Goal: Task Accomplishment & Management: Manage account settings

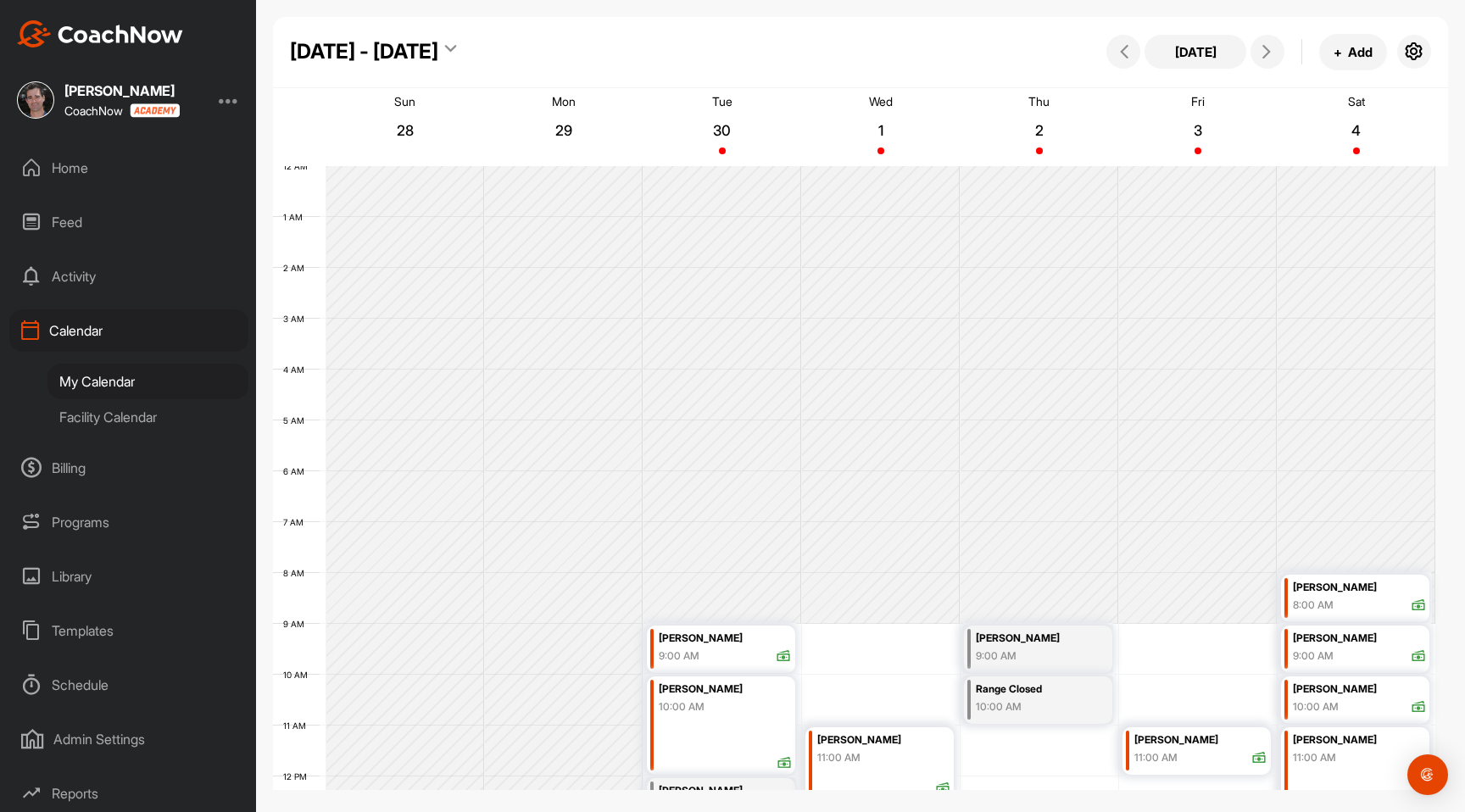
scroll to position [436, 0]
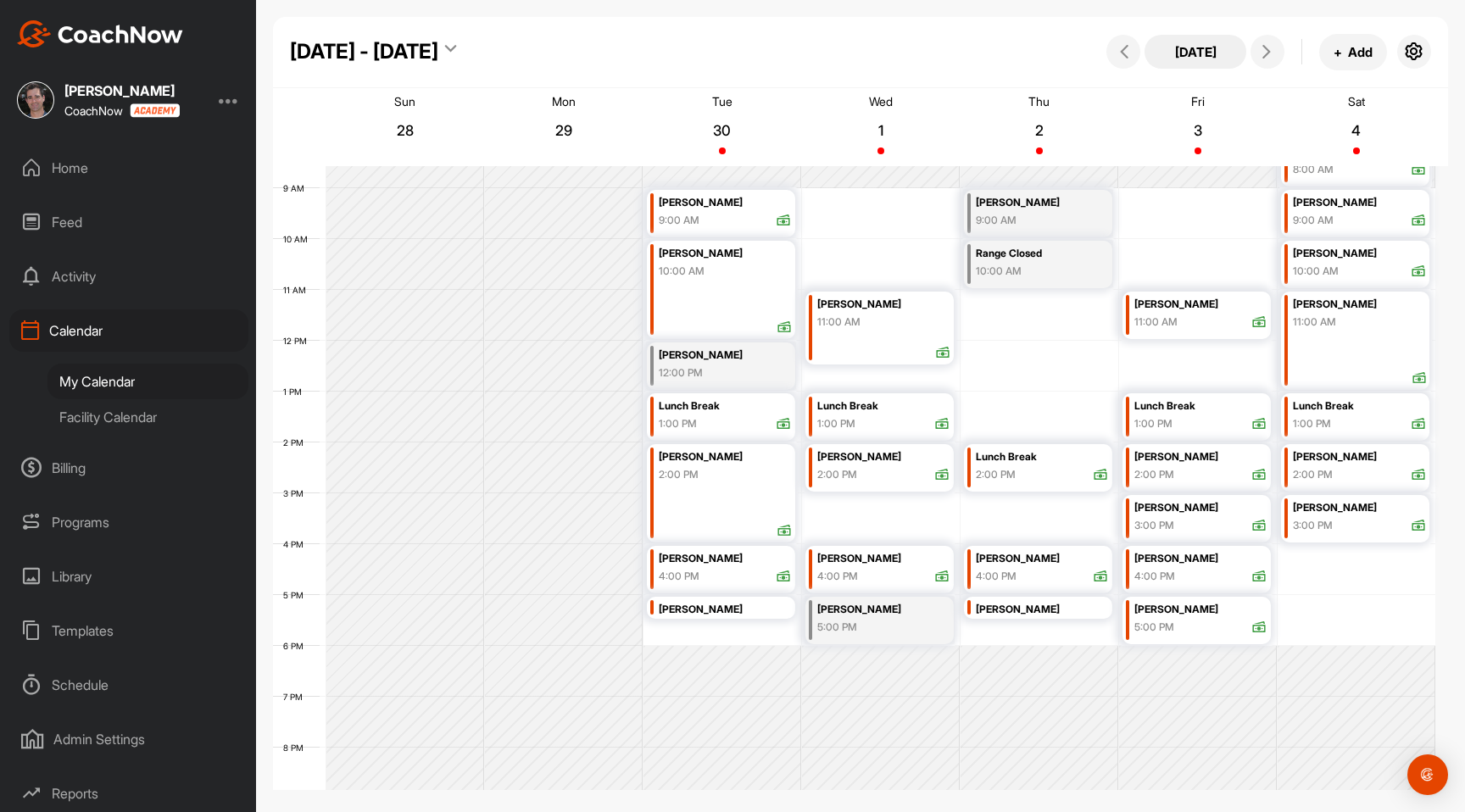
click at [1198, 56] on button "[DATE]" at bounding box center [1195, 52] width 102 height 34
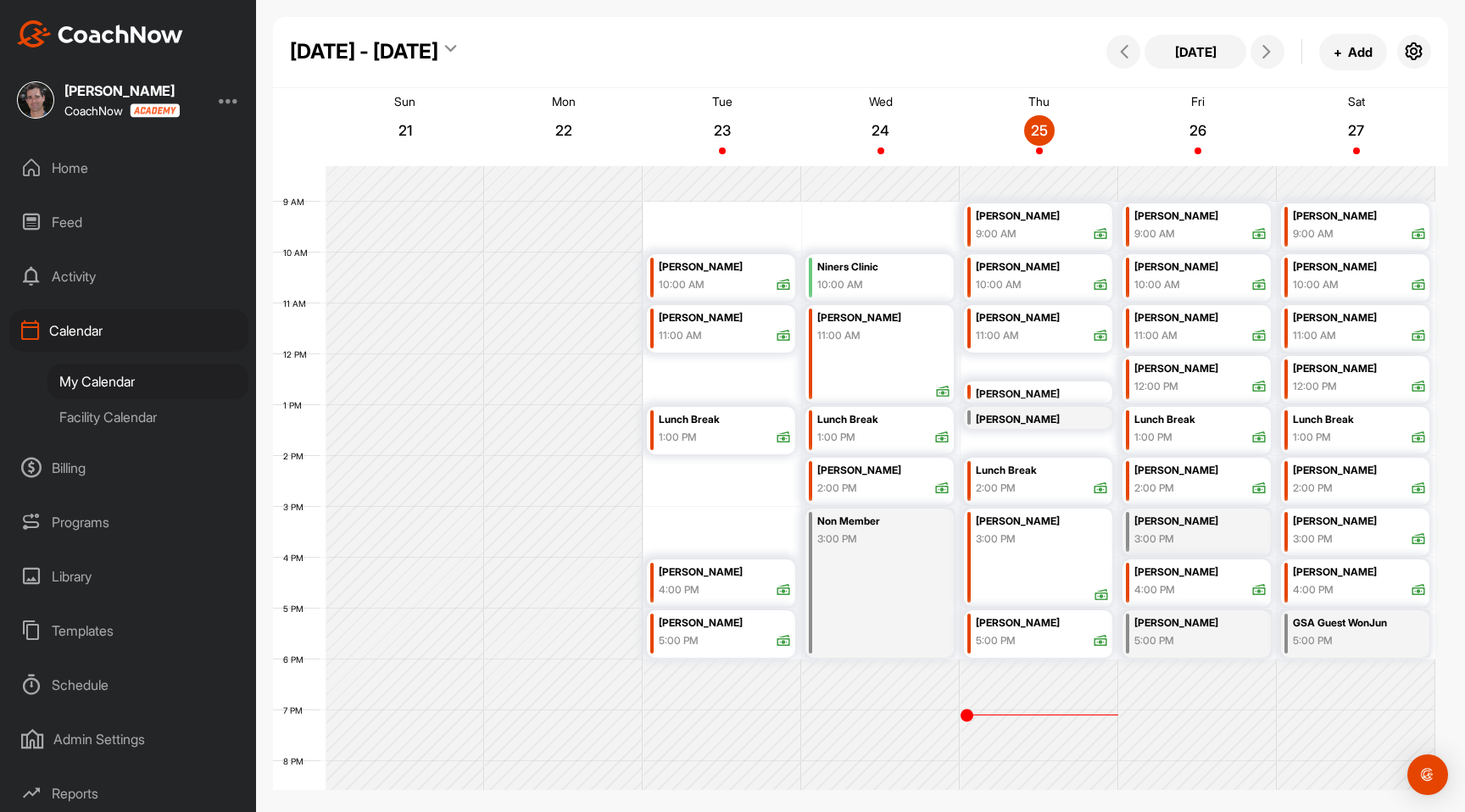
scroll to position [332, 0]
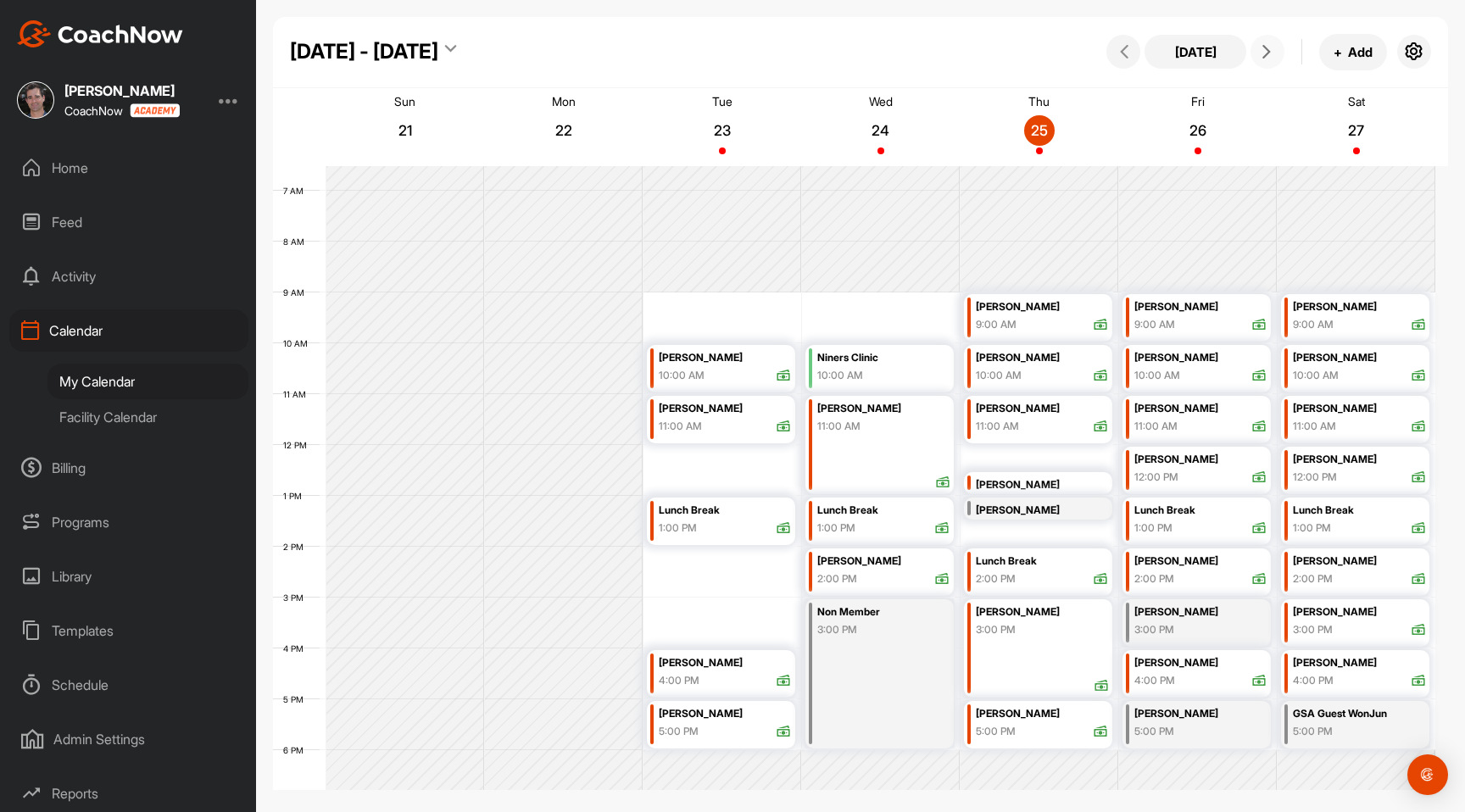
click at [1262, 52] on icon at bounding box center [1265, 51] width 13 height 13
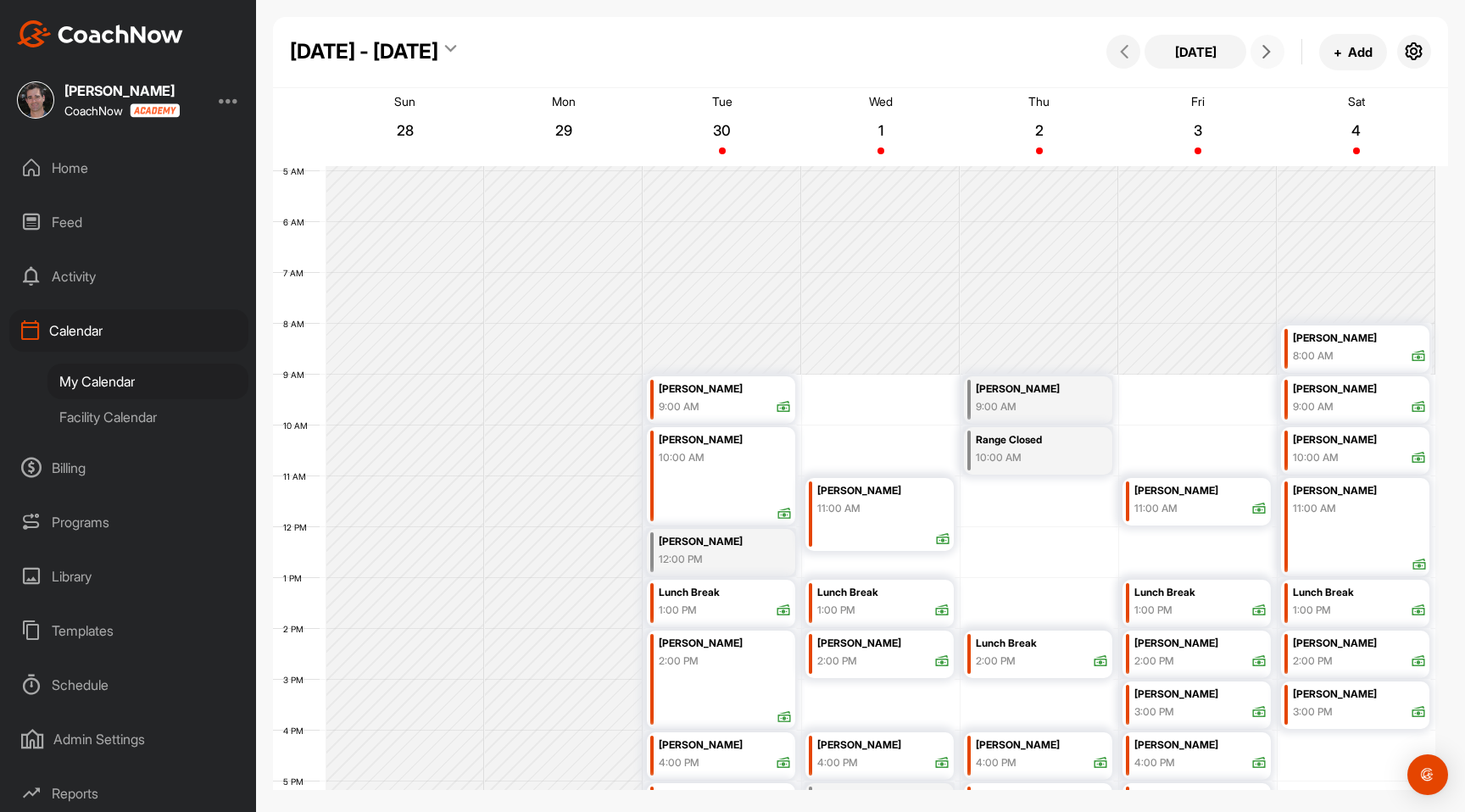
scroll to position [243, 0]
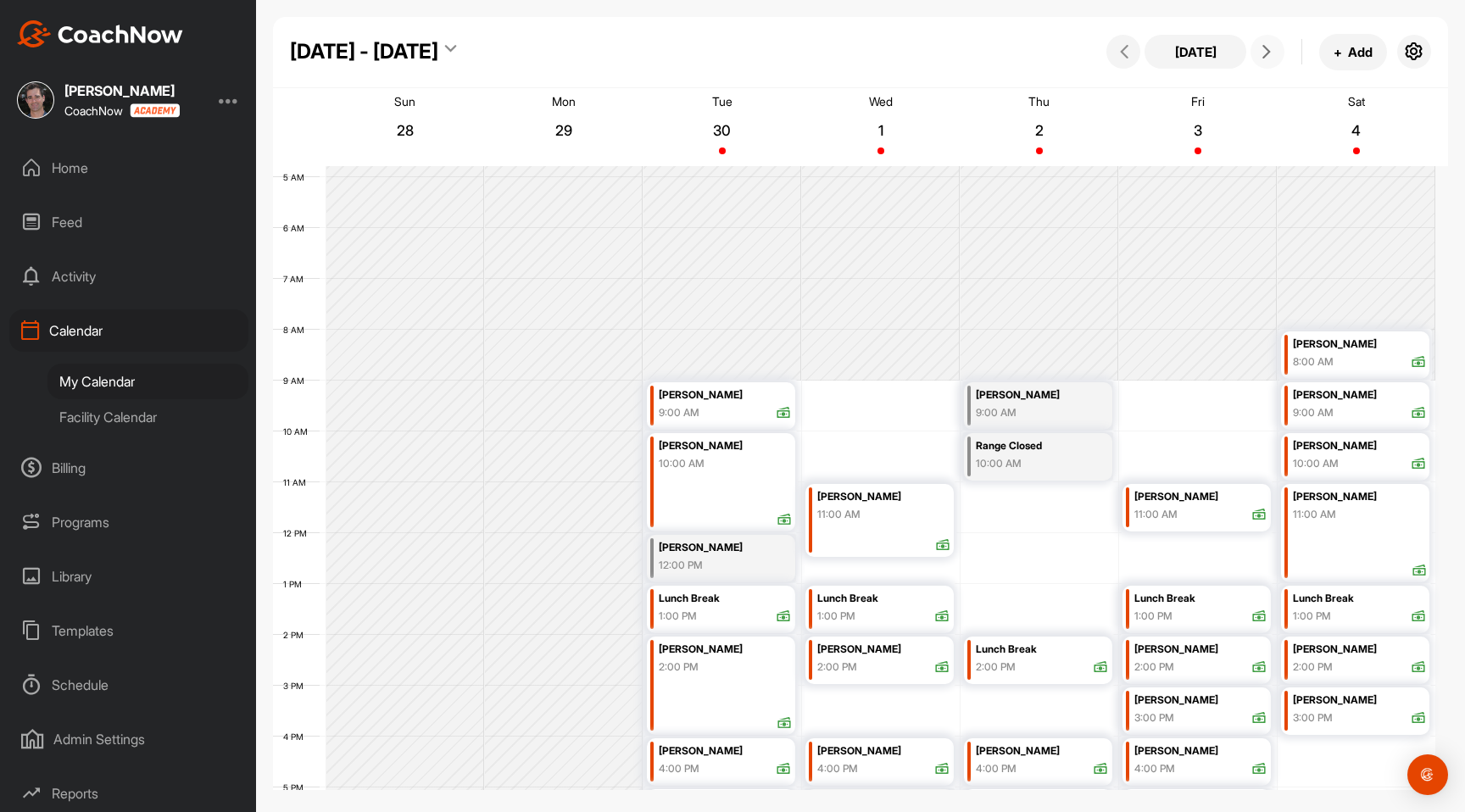
click at [1264, 53] on icon at bounding box center [1265, 51] width 13 height 13
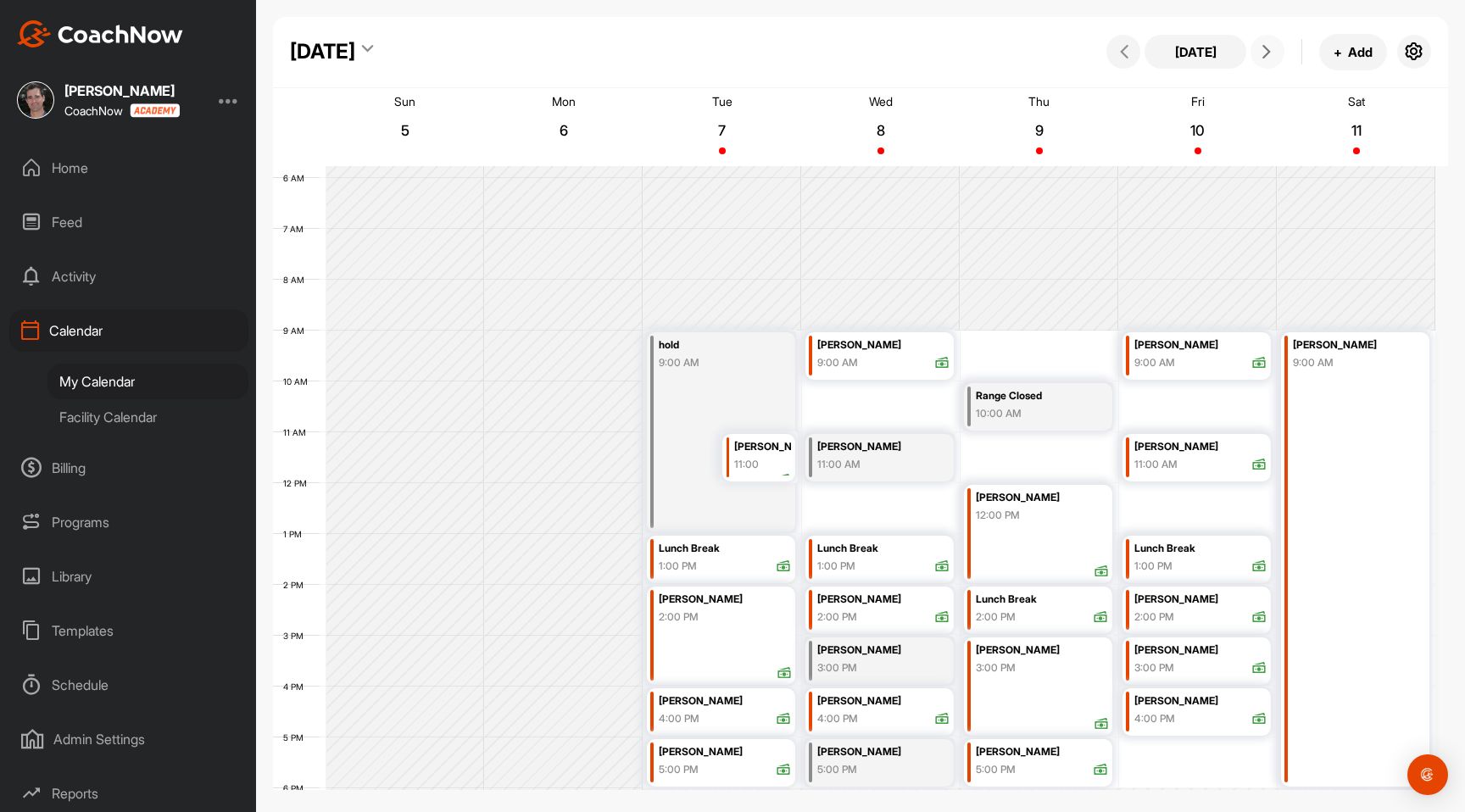
click at [683, 343] on div "hold" at bounding box center [715, 346] width 113 height 19
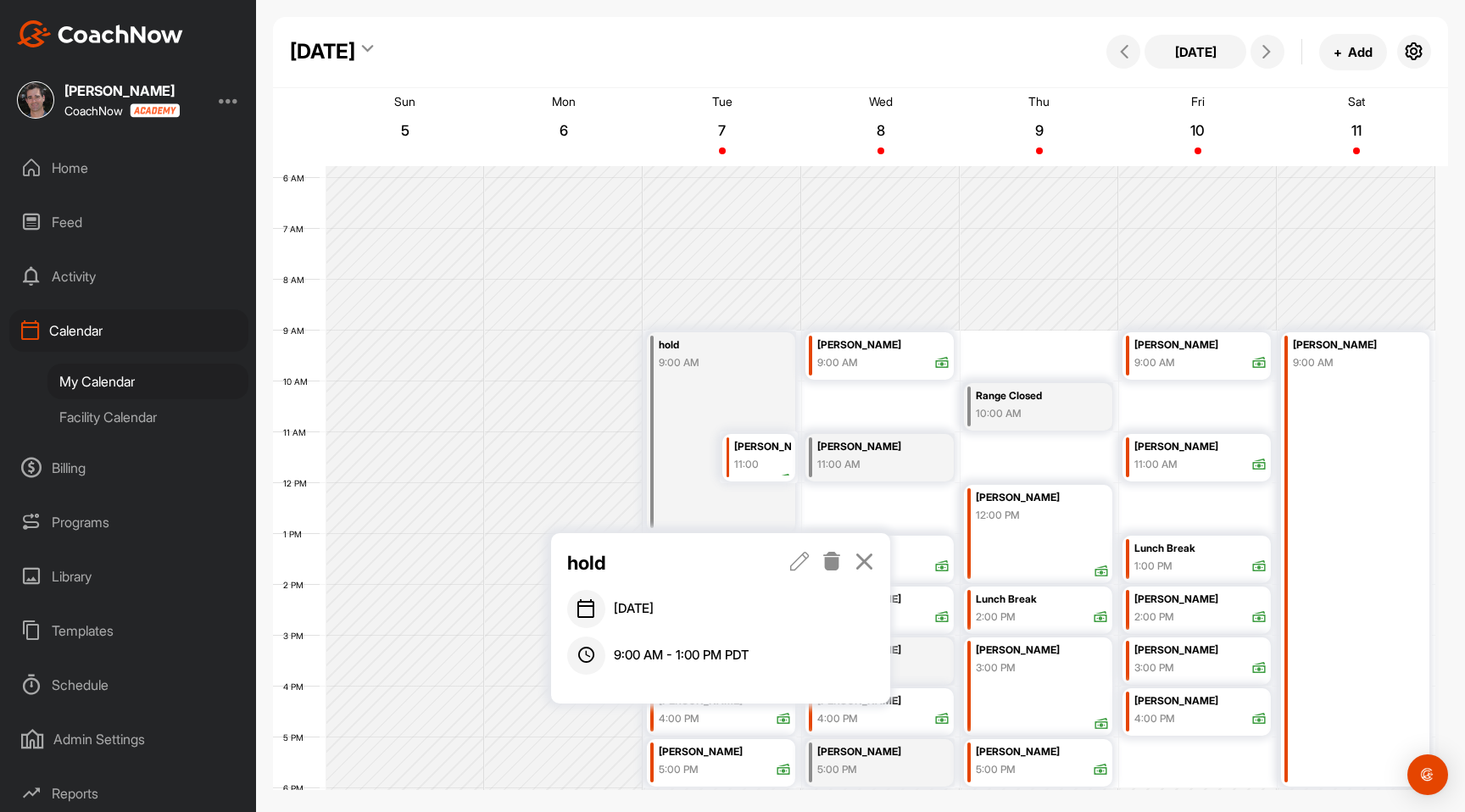
click at [594, 568] on p "hold" at bounding box center [662, 563] width 191 height 29
click at [791, 557] on icon at bounding box center [800, 561] width 19 height 18
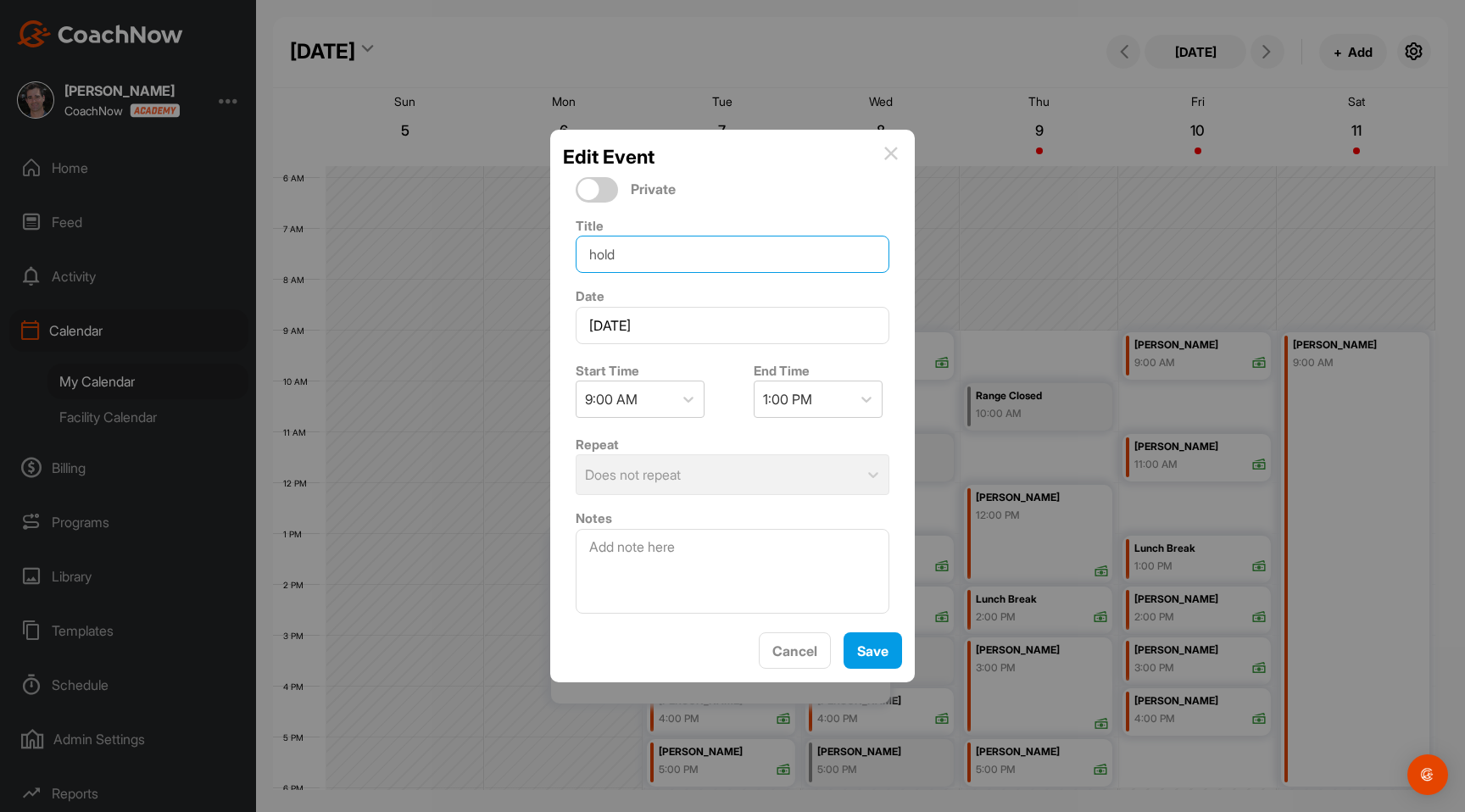
click at [660, 256] on input "hold" at bounding box center [732, 254] width 313 height 38
type input "Coach [PERSON_NAME]"
click at [885, 642] on span "Save" at bounding box center [873, 650] width 32 height 17
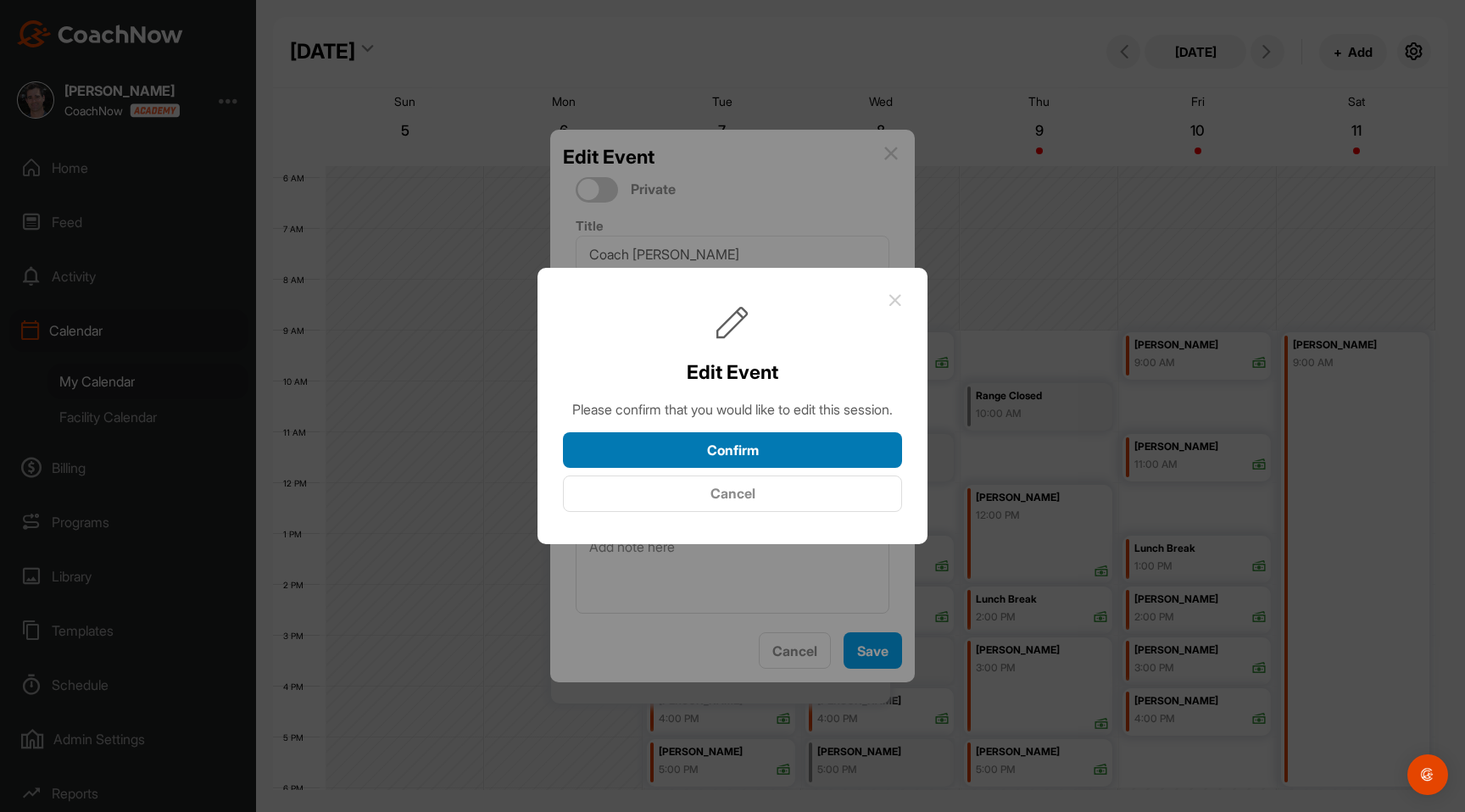
click at [724, 469] on button "Confirm" at bounding box center [732, 451] width 339 height 37
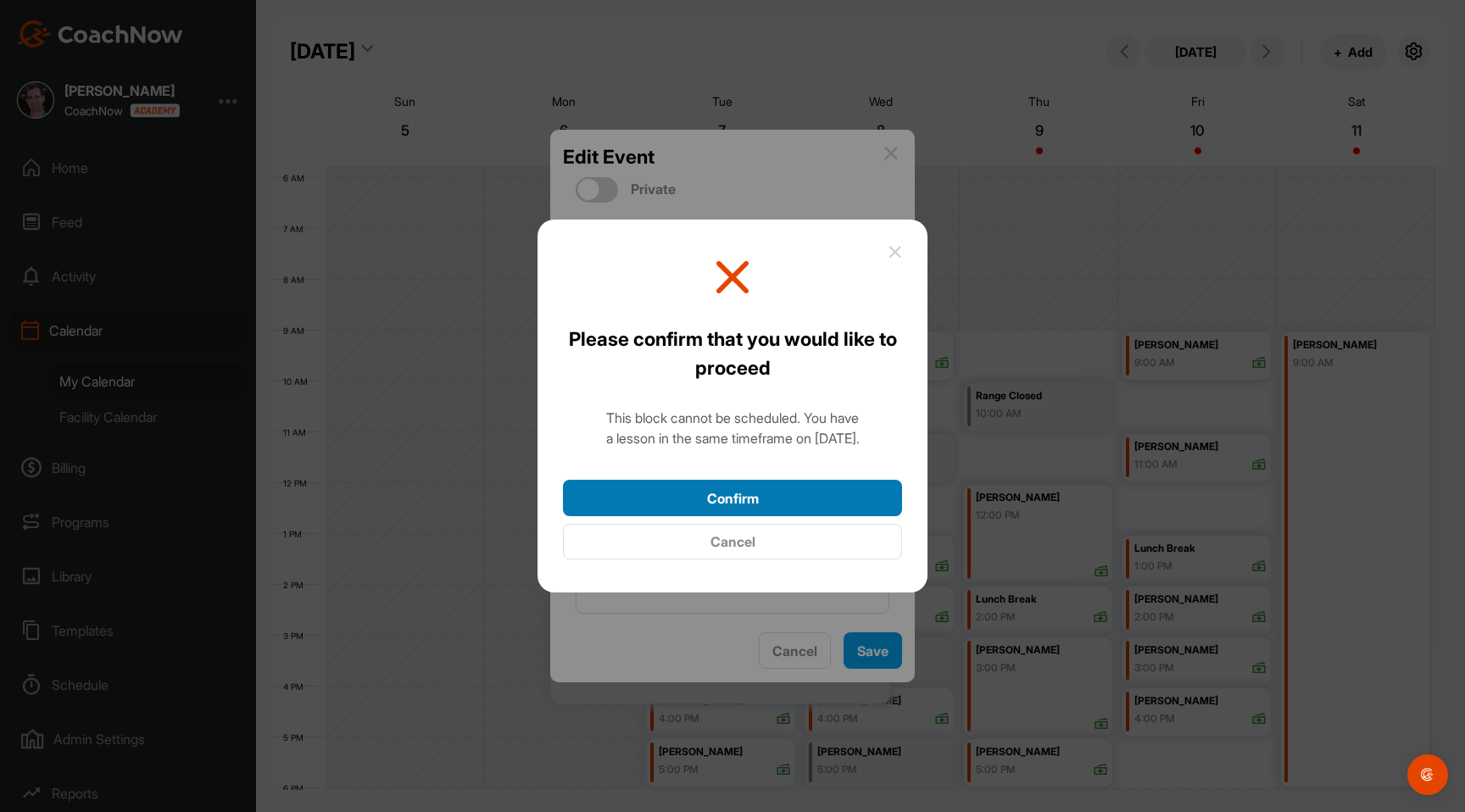
click at [716, 494] on button "Confirm" at bounding box center [732, 498] width 339 height 37
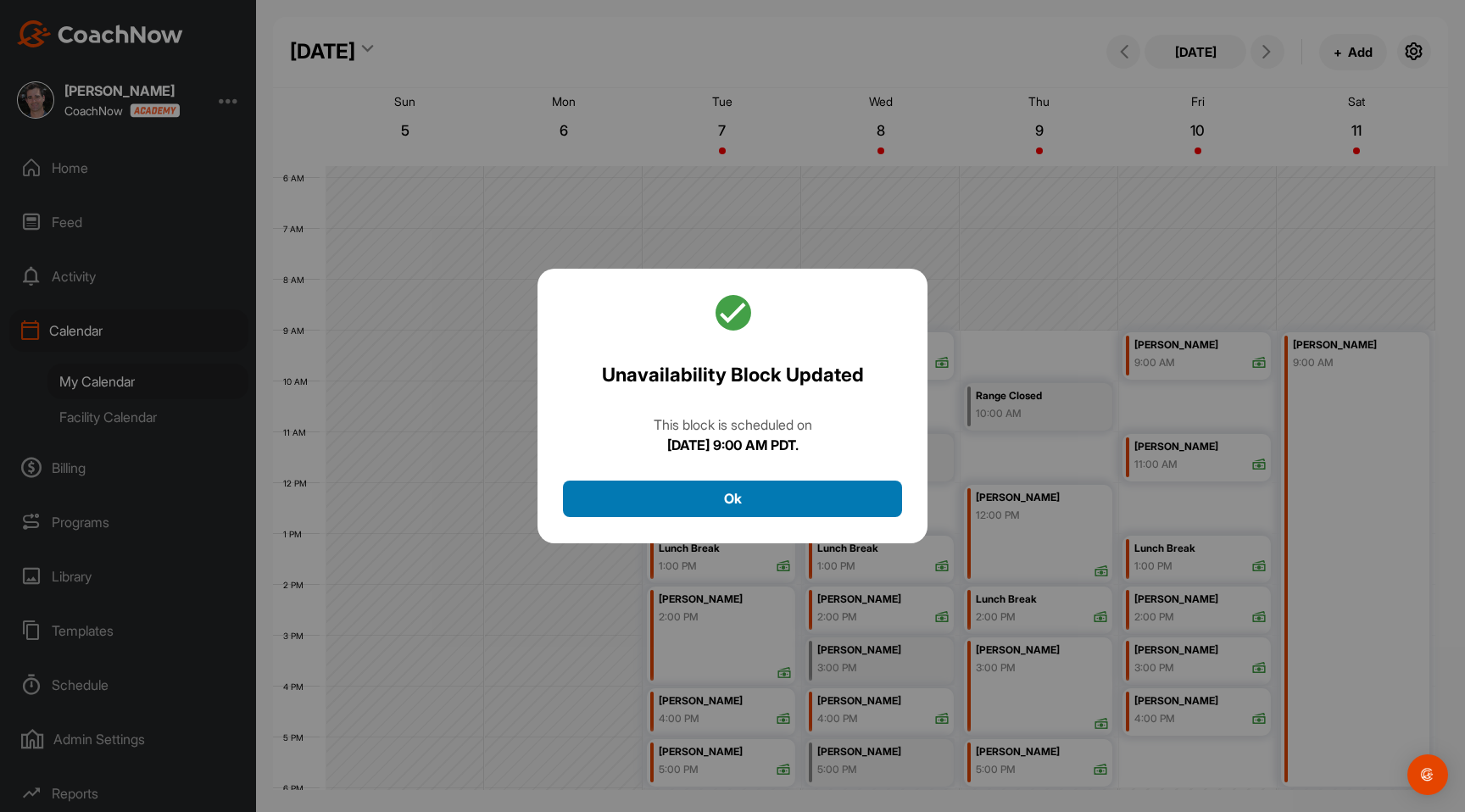
click at [737, 494] on button "Ok" at bounding box center [732, 499] width 339 height 37
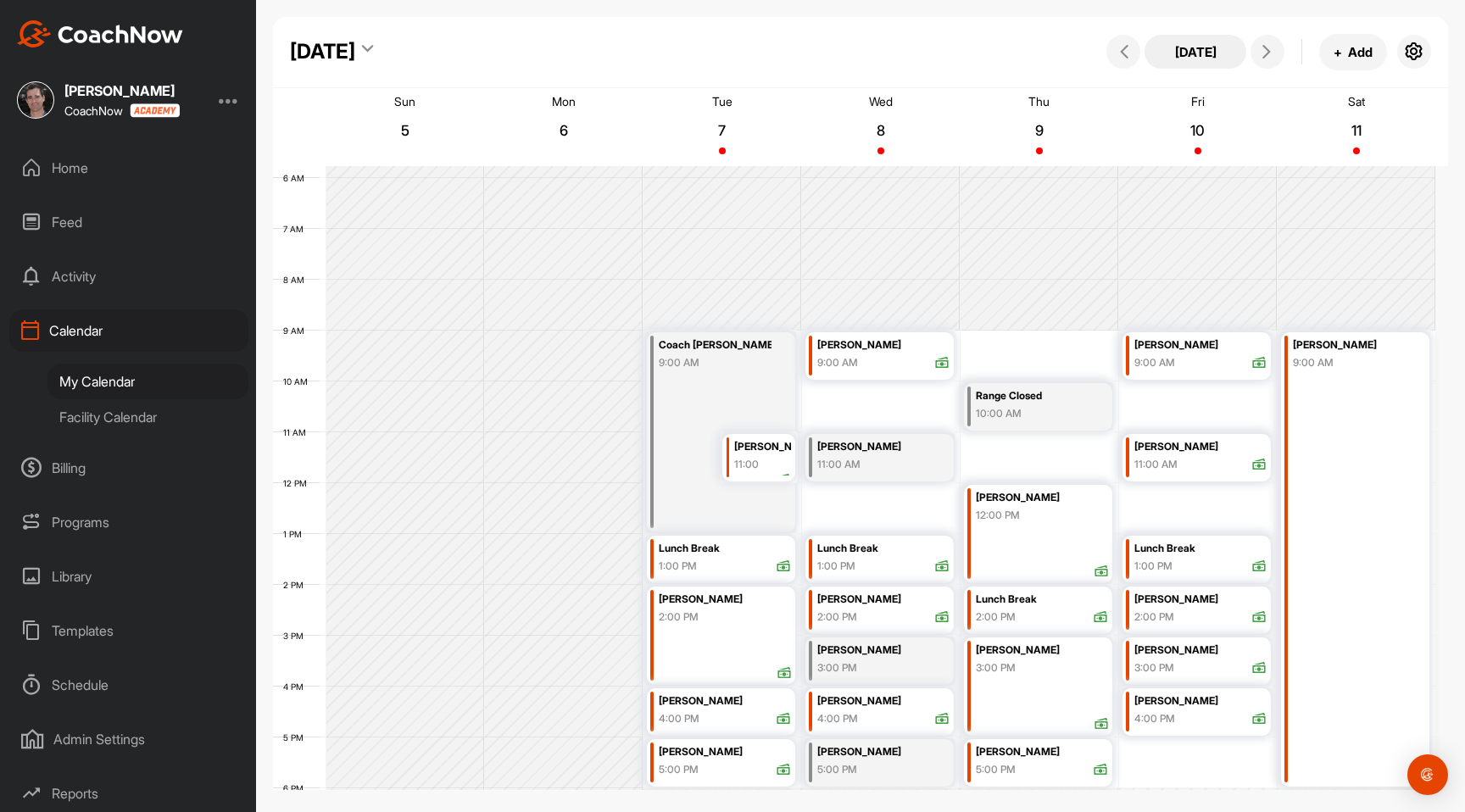
click at [1190, 50] on button "[DATE]" at bounding box center [1195, 52] width 102 height 34
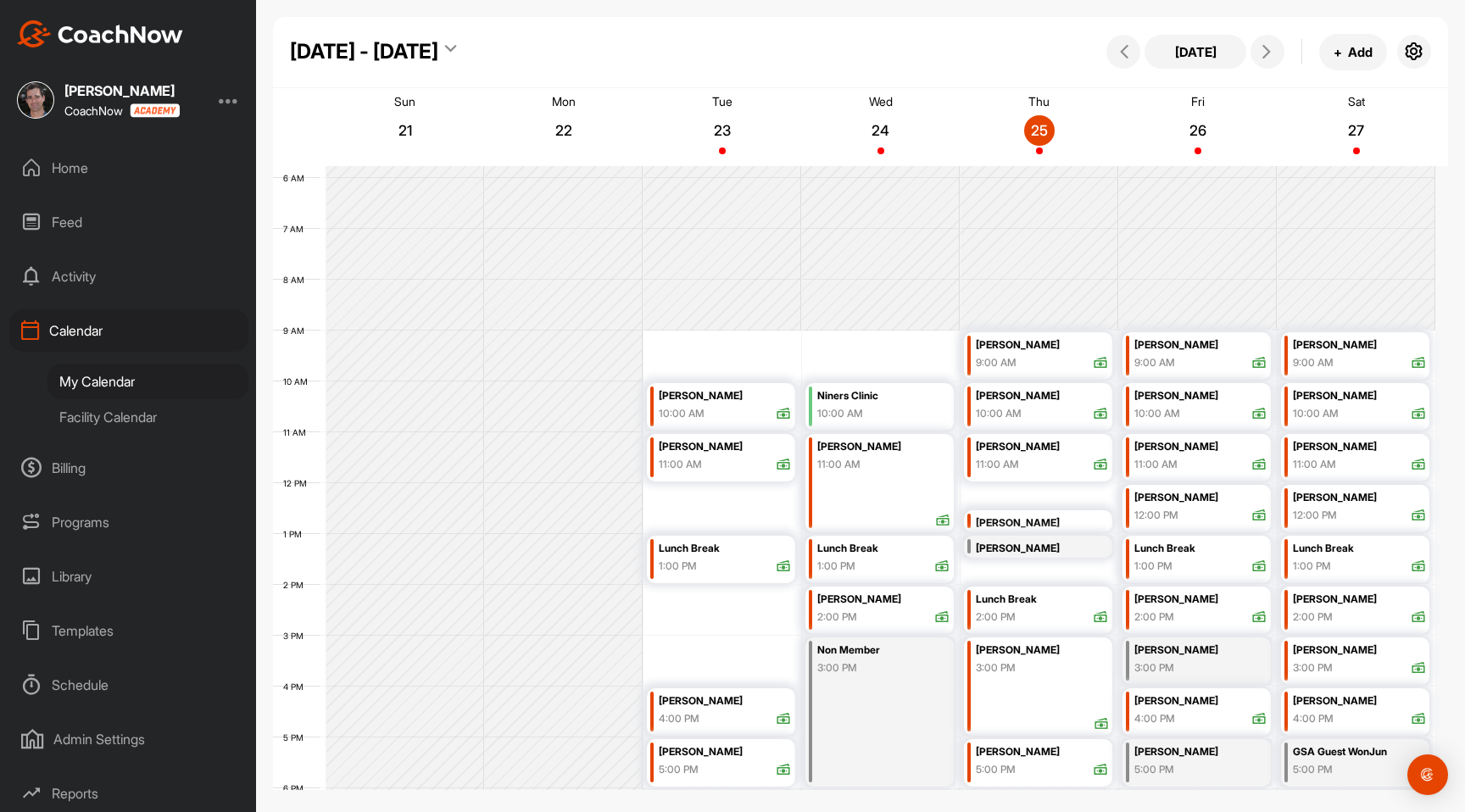
click at [451, 52] on icon at bounding box center [451, 51] width 11 height 17
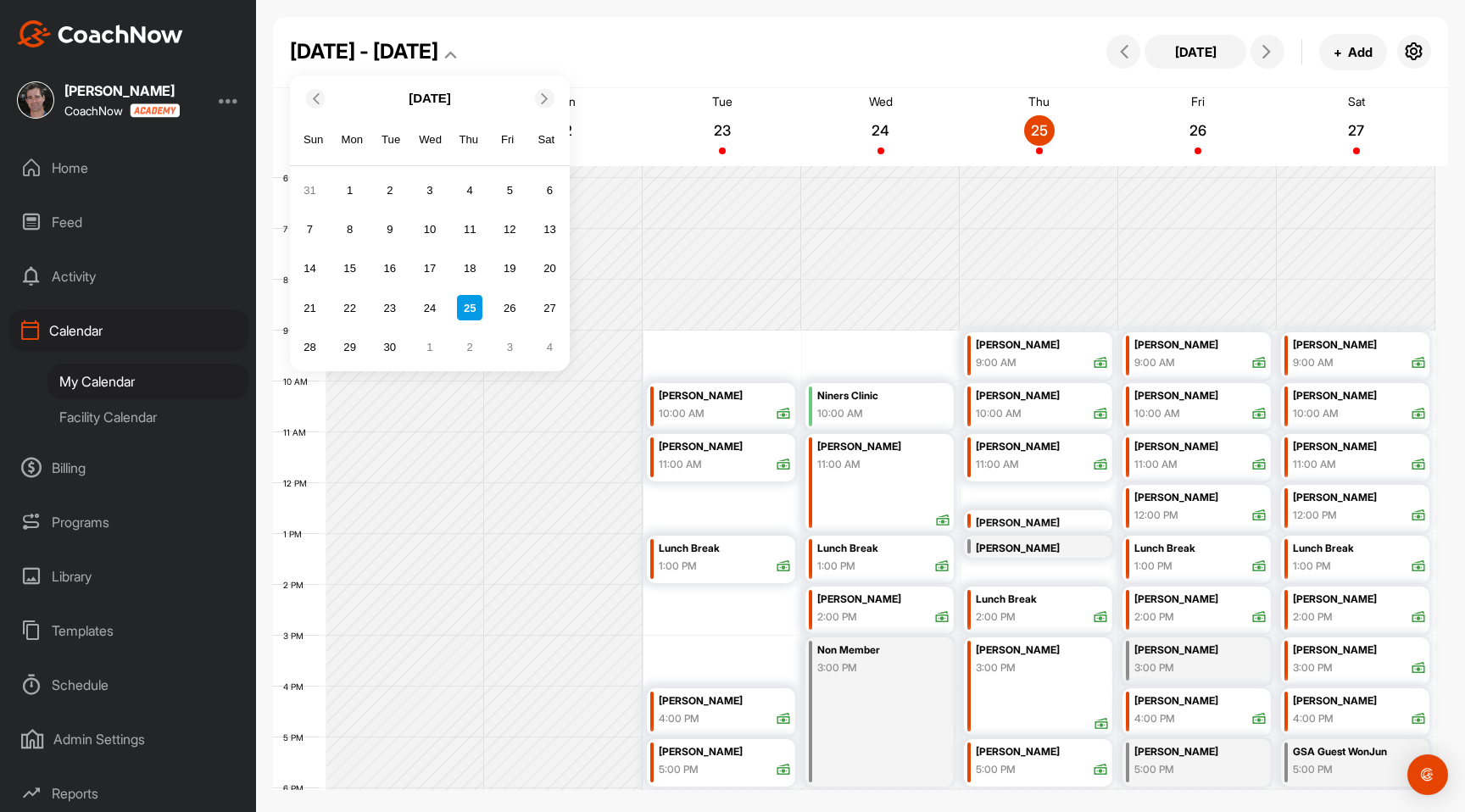
click at [540, 99] on icon at bounding box center [544, 98] width 11 height 11
click at [318, 102] on icon at bounding box center [315, 98] width 11 height 11
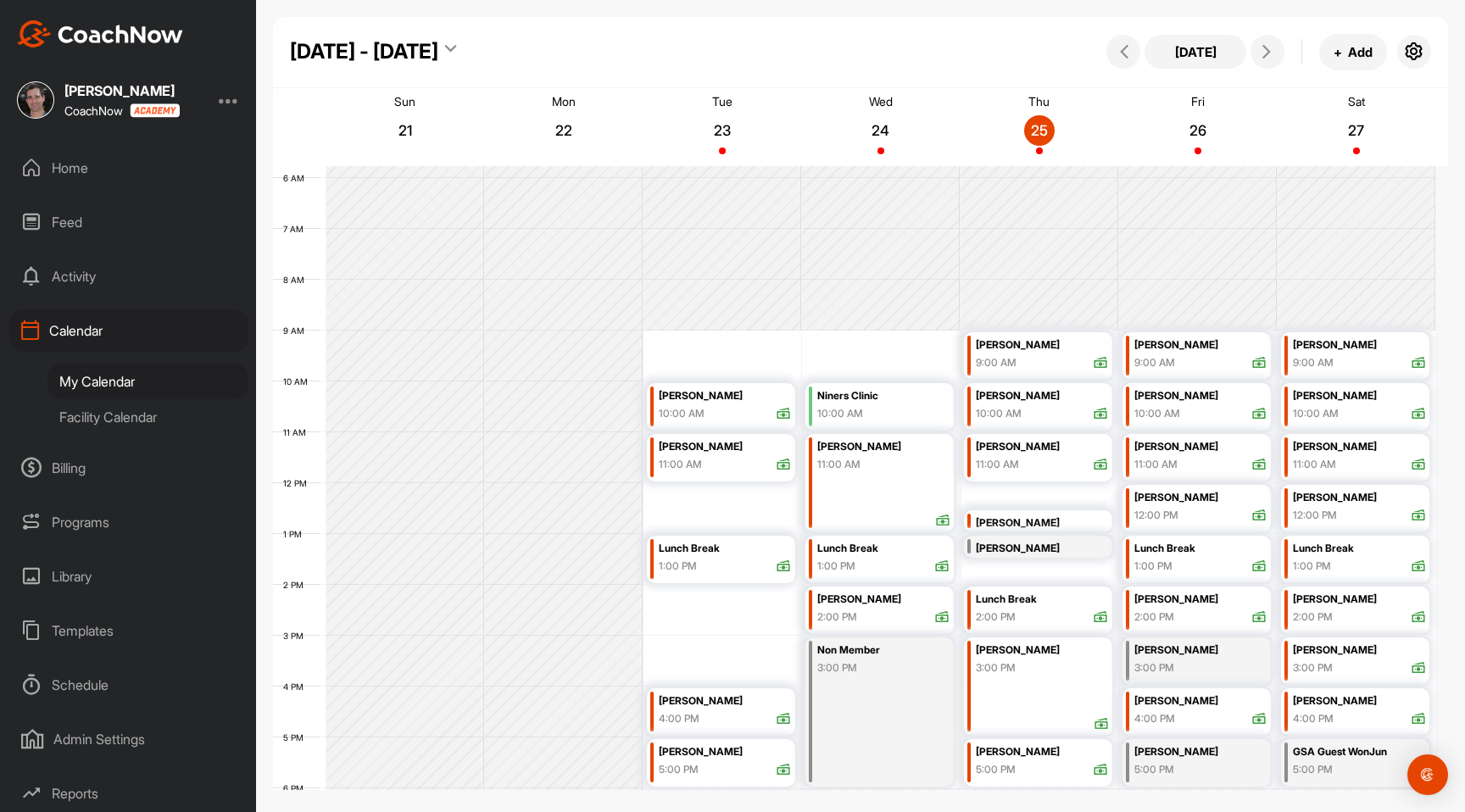
click at [583, 37] on div "[DATE] - [DATE] [DATE] + Add" at bounding box center [860, 52] width 1174 height 71
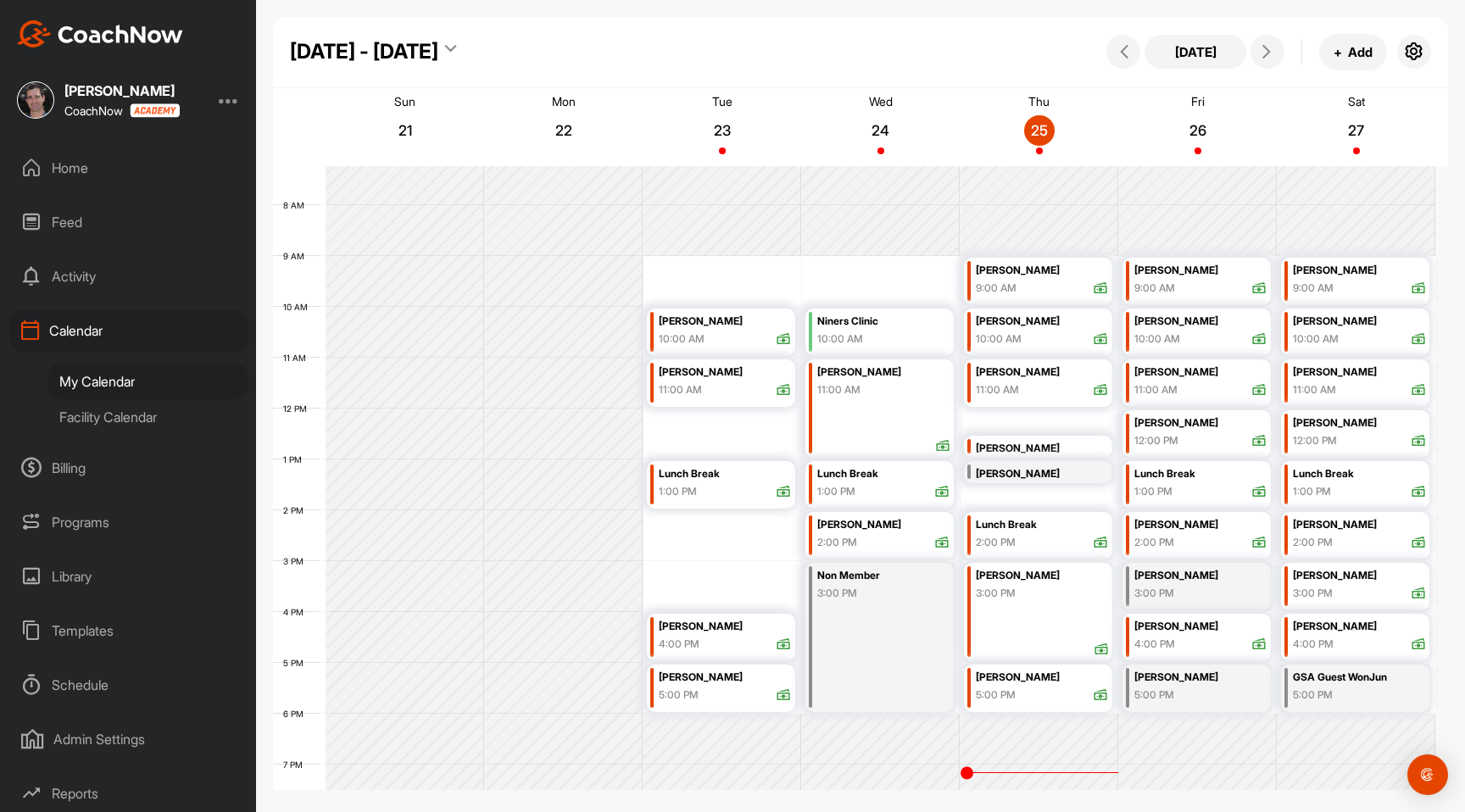
scroll to position [375, 0]
